Goal: Task Accomplishment & Management: Complete application form

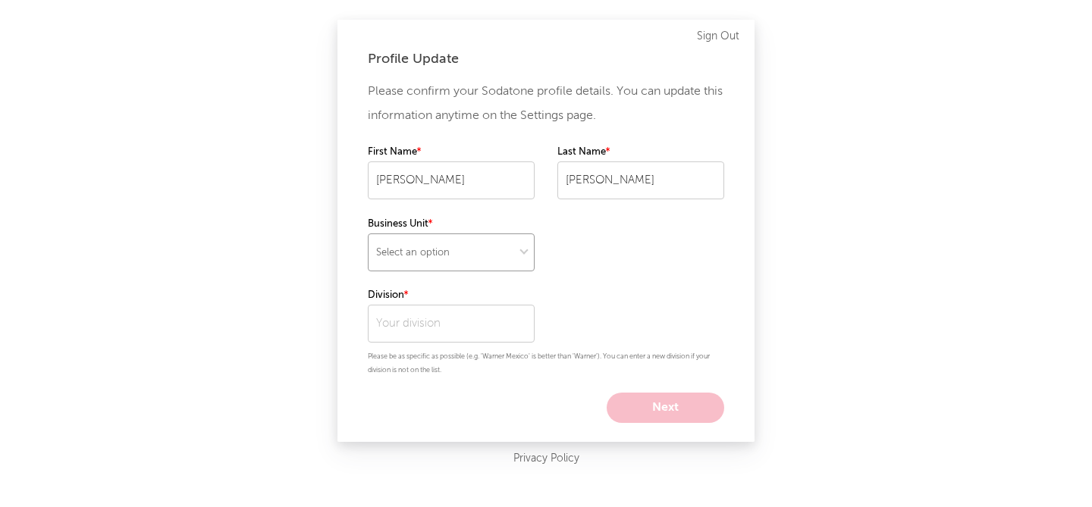
click at [455, 251] on select "Select an option" at bounding box center [451, 253] width 167 height 38
click at [453, 249] on select "Select an option" at bounding box center [451, 253] width 167 height 38
select select "recorded_music"
click at [368, 234] on select "Select an option" at bounding box center [451, 253] width 167 height 38
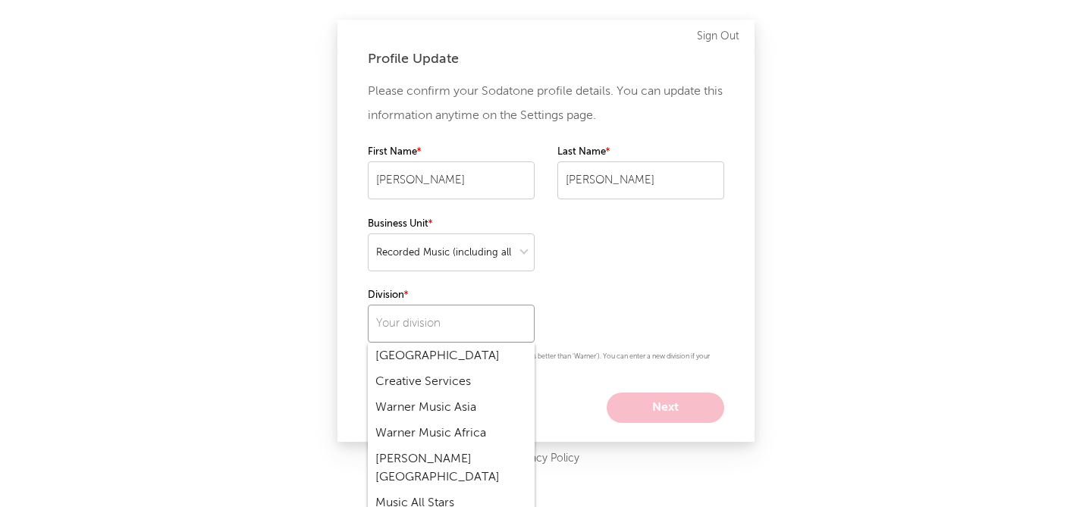
click at [436, 314] on input "text" at bounding box center [451, 324] width 167 height 38
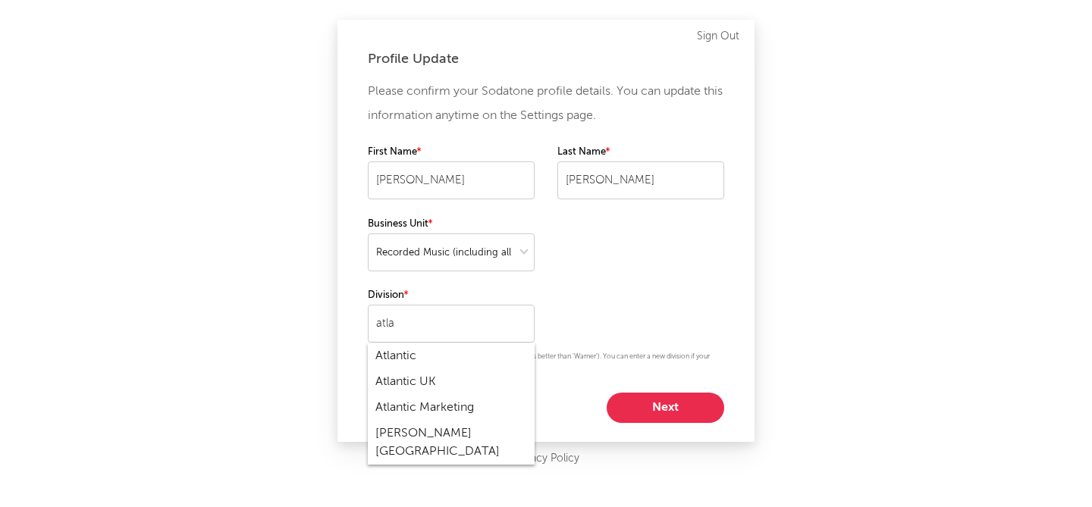
click at [446, 387] on div "Atlantic UK" at bounding box center [451, 382] width 167 height 26
type input "Atlantic UK"
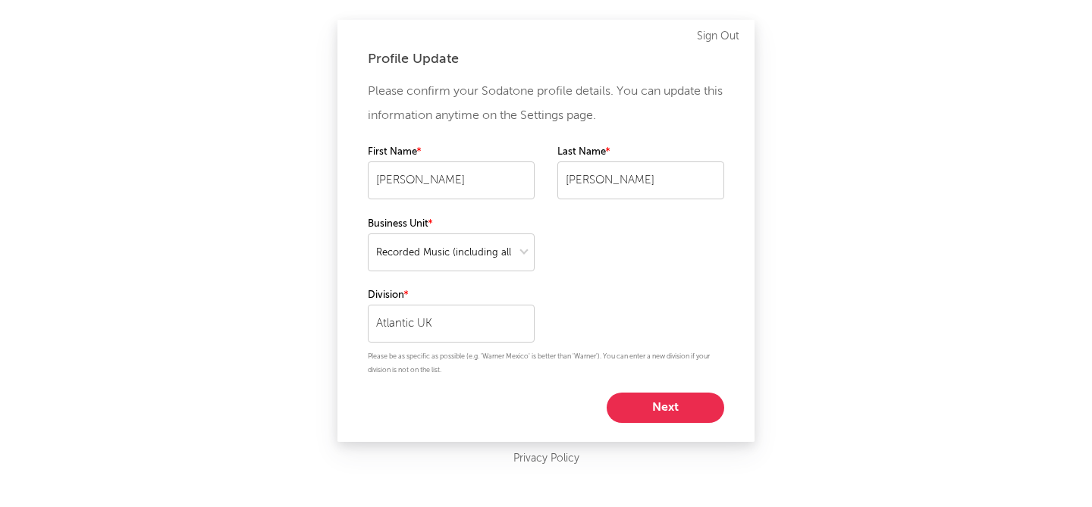
click at [670, 403] on button "Next" at bounding box center [666, 408] width 118 height 30
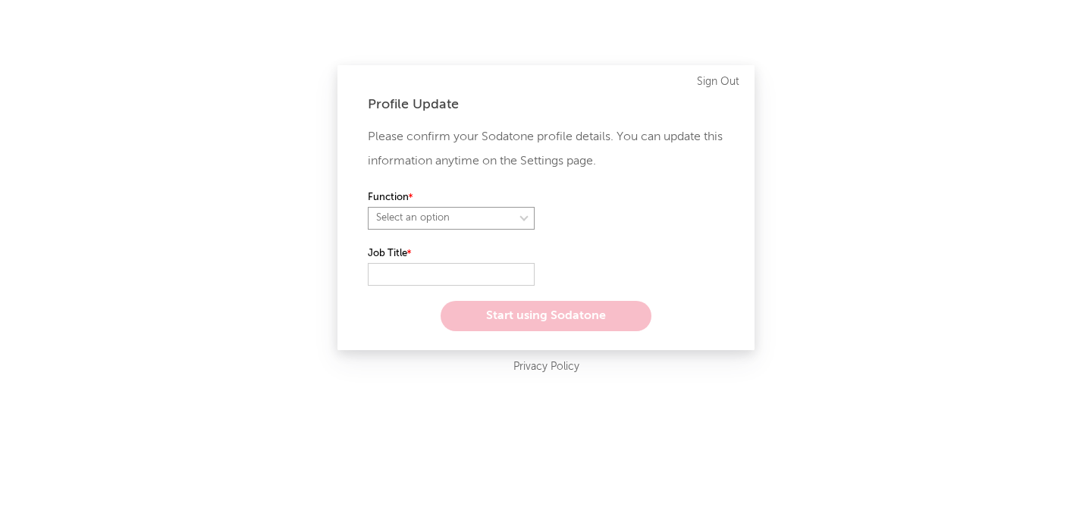
click at [466, 215] on select "Select an option" at bounding box center [451, 218] width 167 height 23
select select "marketing"
click at [368, 207] on select "Select an option" at bounding box center [451, 218] width 167 height 23
click at [455, 272] on input "text" at bounding box center [451, 274] width 167 height 23
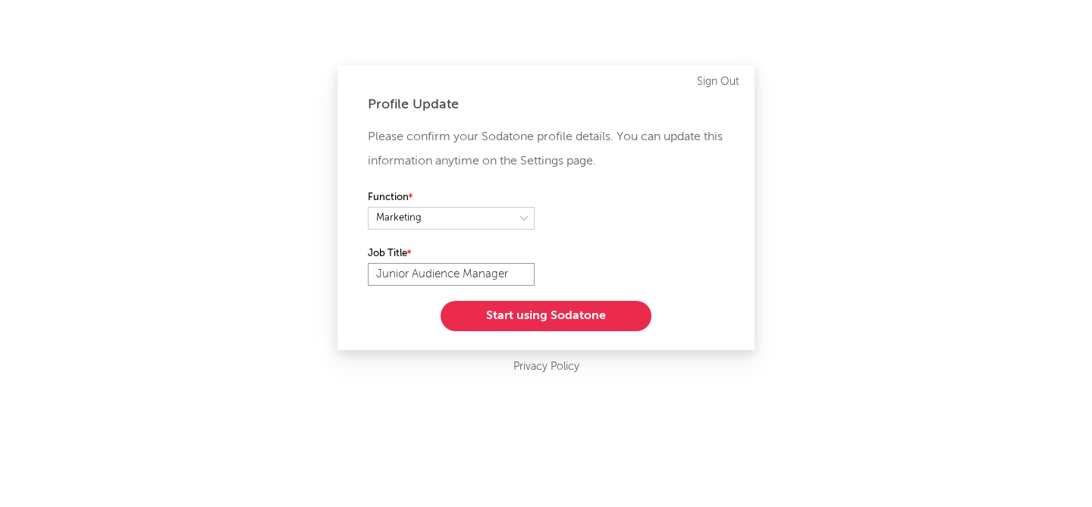
type input "Junior Audience Manager"
click at [542, 305] on button "Start using Sodatone" at bounding box center [546, 316] width 211 height 30
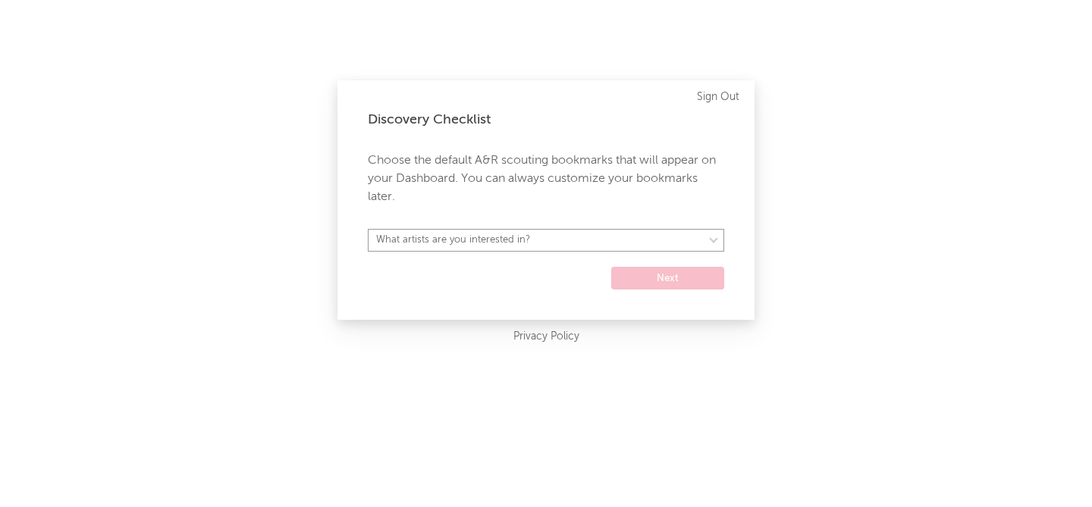
click at [480, 238] on select "What artists are you interested in? [GEOGRAPHIC_DATA] [GEOGRAPHIC_DATA] General…" at bounding box center [546, 240] width 356 height 23
click at [520, 238] on select "What artists are you interested in? [GEOGRAPHIC_DATA] [GEOGRAPHIC_DATA] General…" at bounding box center [546, 240] width 356 height 23
select select "12"
click at [368, 229] on select "What artists are you interested in? [GEOGRAPHIC_DATA] [GEOGRAPHIC_DATA] General…" at bounding box center [546, 240] width 356 height 23
click at [670, 275] on button "Next" at bounding box center [667, 278] width 113 height 23
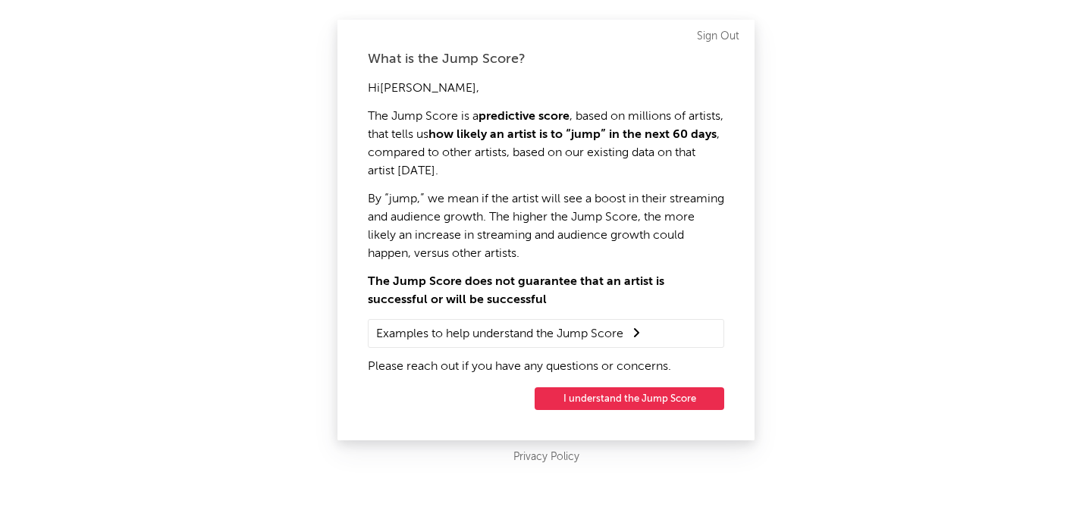
click at [615, 400] on button "I understand the Jump Score" at bounding box center [630, 398] width 190 height 23
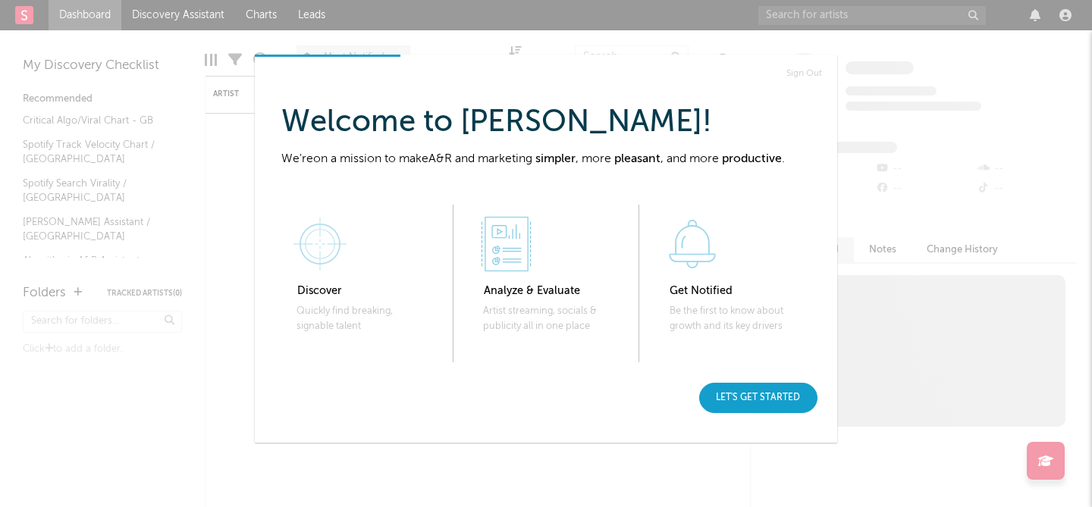
click at [758, 391] on div "Let's get started" at bounding box center [758, 398] width 118 height 30
